Goal: Use online tool/utility: Utilize a website feature to perform a specific function

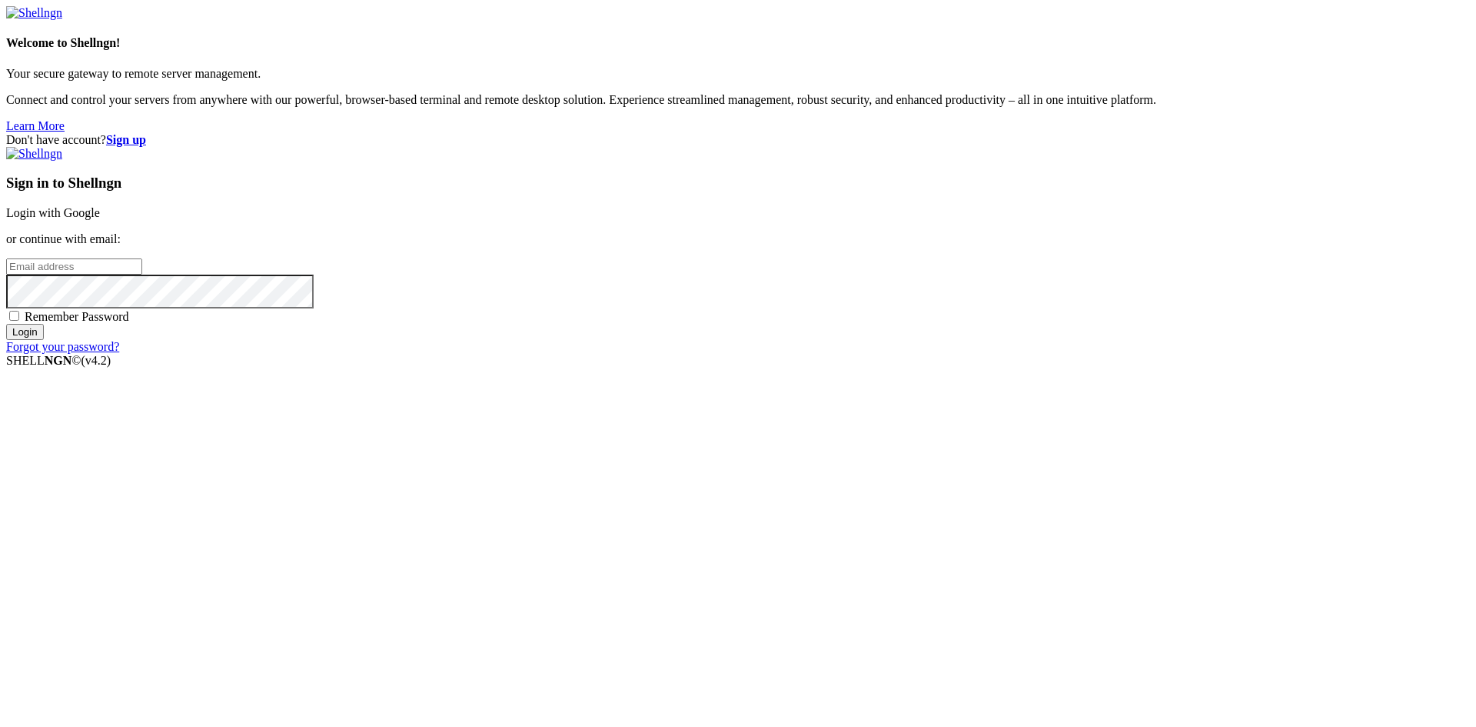
type input "[PERSON_NAME][EMAIL_ADDRESS][DOMAIN_NAME]"
click at [44, 340] on input "Login" at bounding box center [25, 332] width 38 height 16
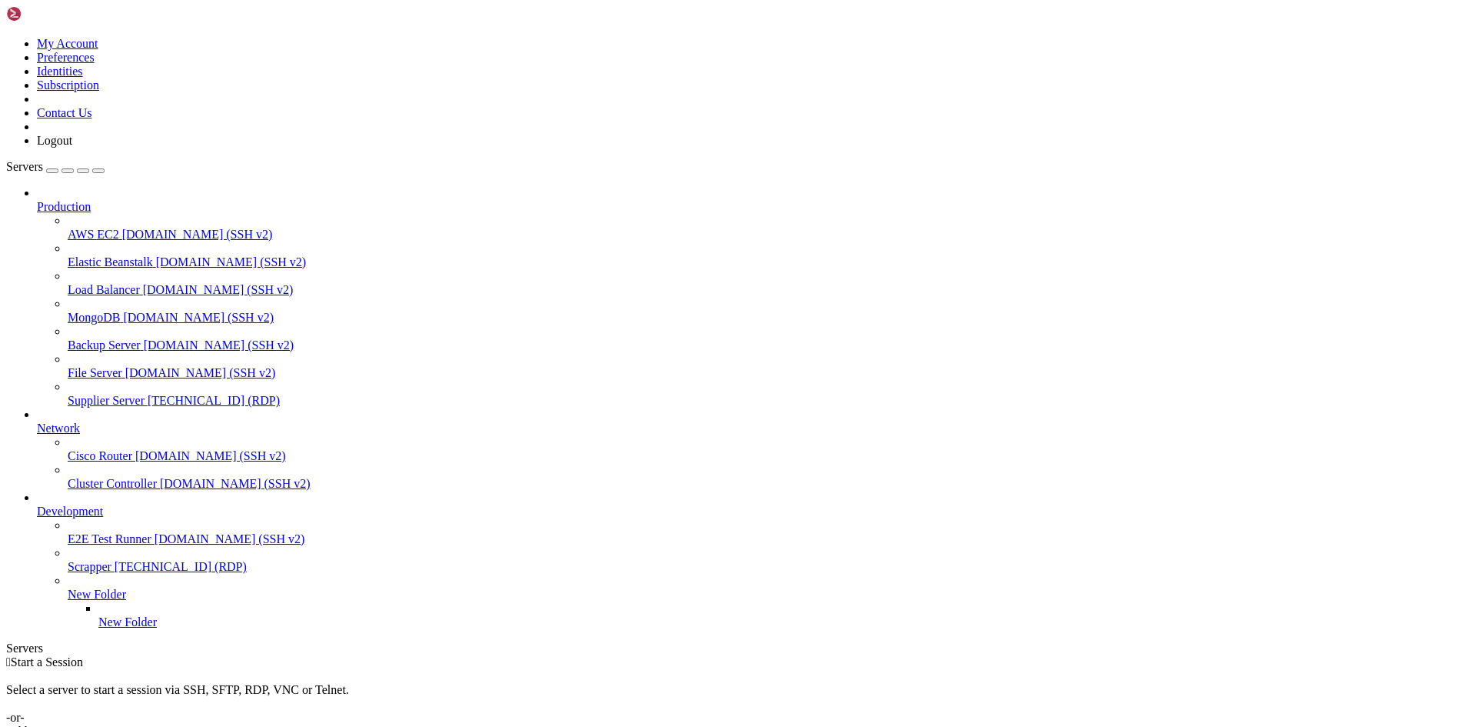
click at [148, 394] on span "[TECHNICAL_ID] (RDP)" at bounding box center [214, 400] width 132 height 13
drag, startPoint x: 1279, startPoint y: 955, endPoint x: 1282, endPoint y: 899, distance: 56.3
